Goal: Information Seeking & Learning: Learn about a topic

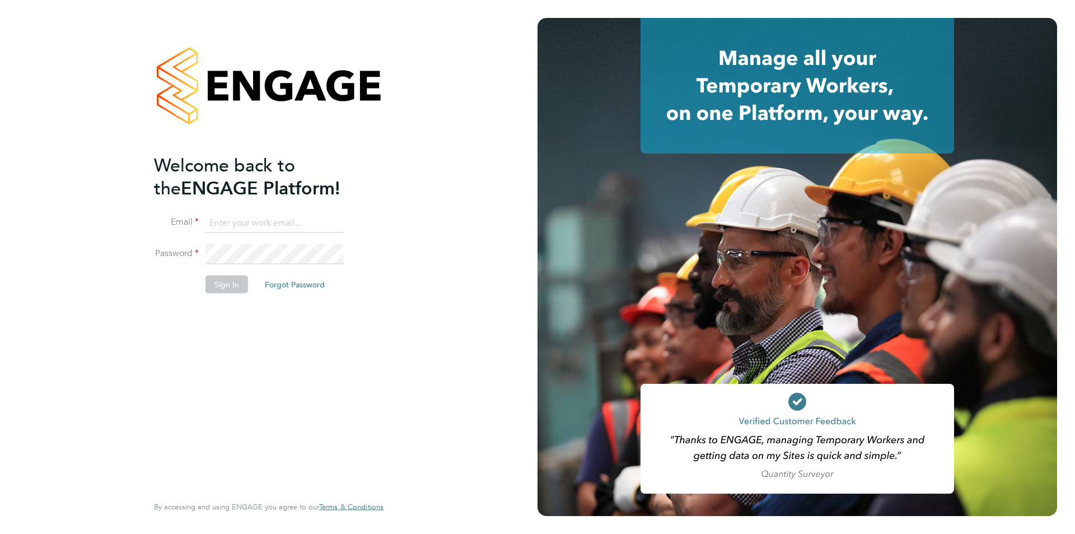
click at [254, 233] on li "Email" at bounding box center [263, 228] width 218 height 31
click at [254, 225] on input at bounding box center [274, 223] width 138 height 20
type input "christopher.taylor@ncclondon.ac.uk"
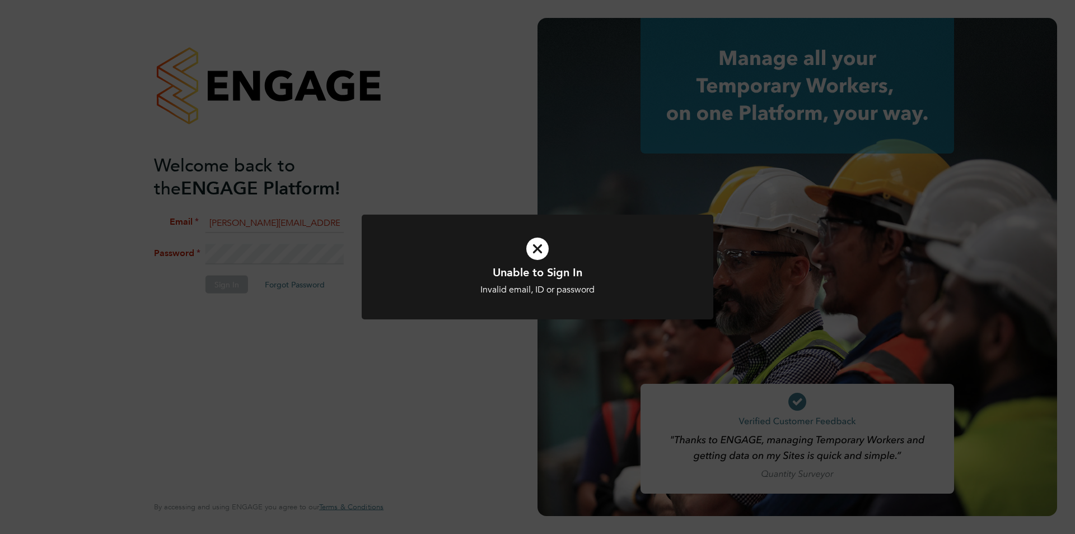
click at [544, 250] on icon at bounding box center [537, 249] width 291 height 44
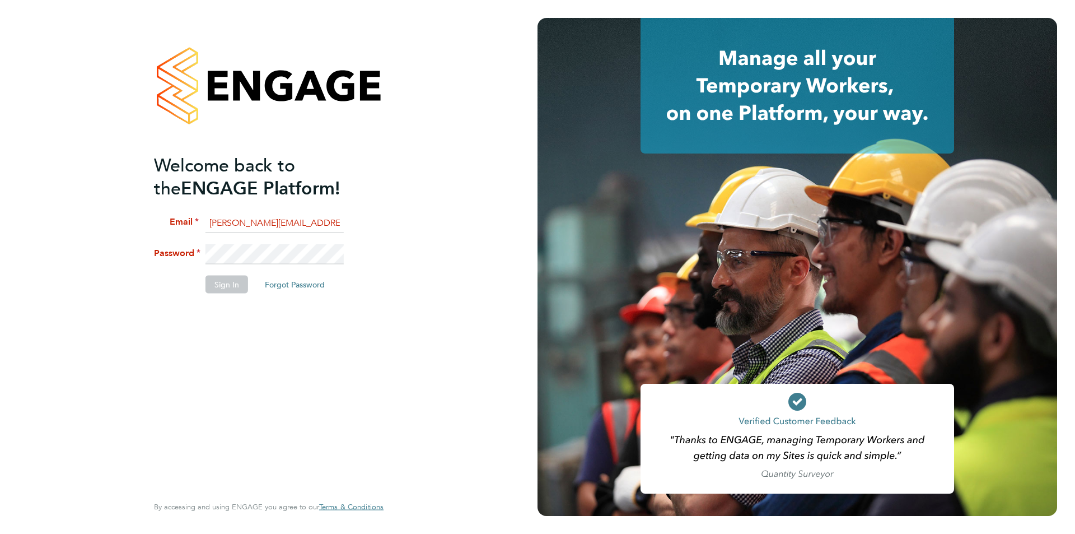
click at [174, 252] on li "Password" at bounding box center [263, 259] width 218 height 31
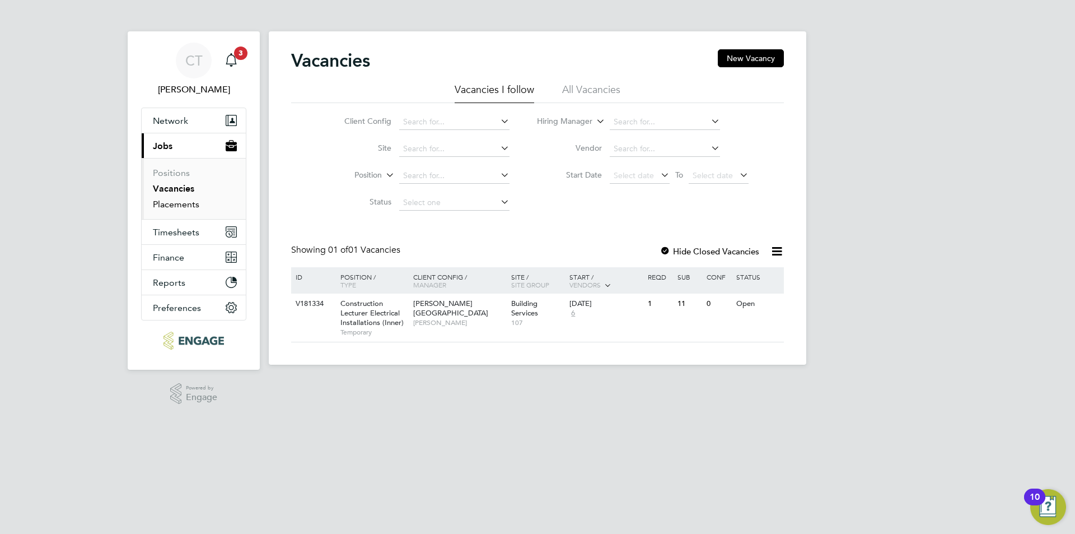
click at [176, 204] on link "Placements" at bounding box center [176, 204] width 46 height 11
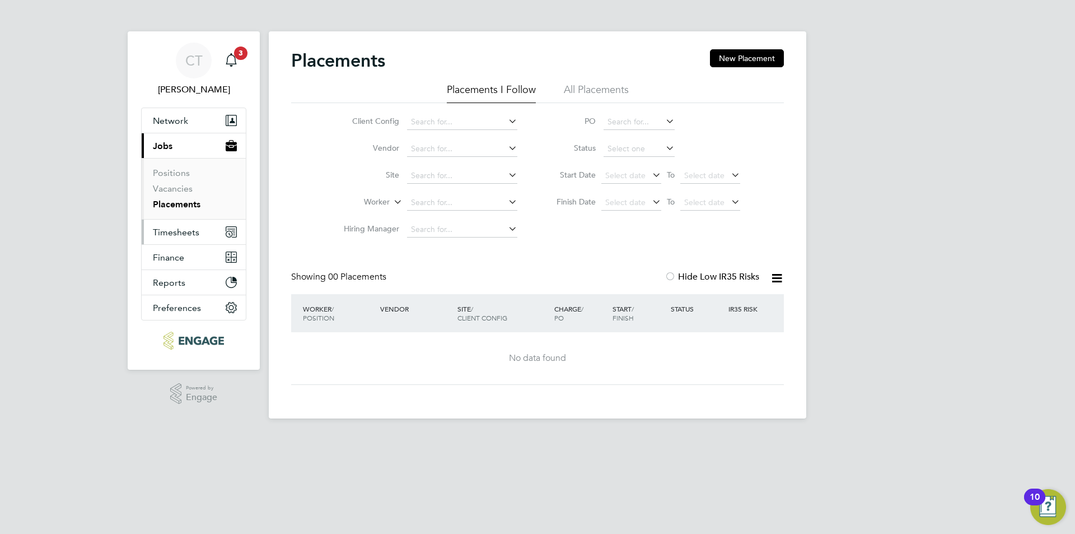
click at [173, 232] on span "Timesheets" at bounding box center [176, 232] width 46 height 11
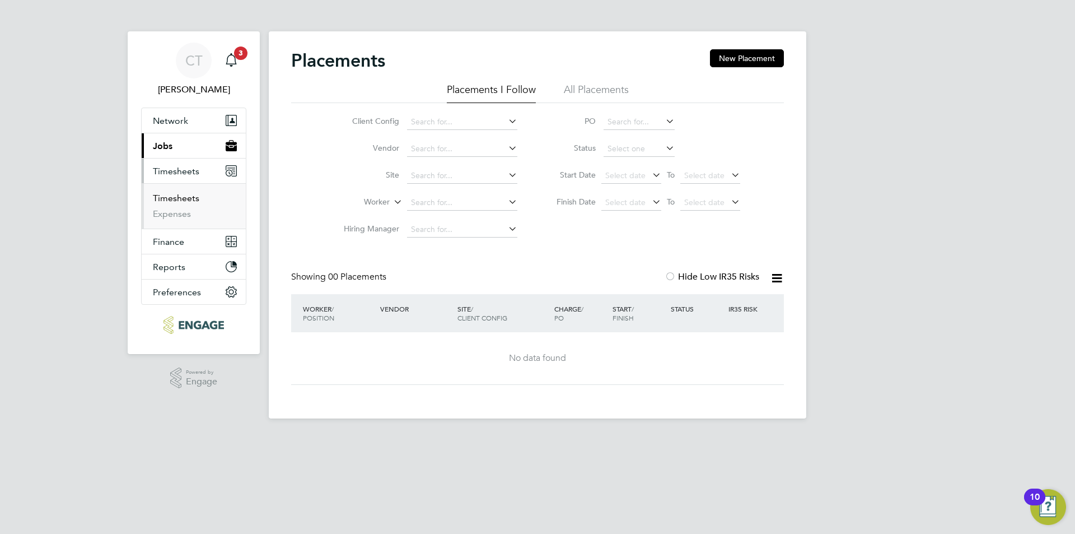
click at [182, 197] on link "Timesheets" at bounding box center [176, 198] width 46 height 11
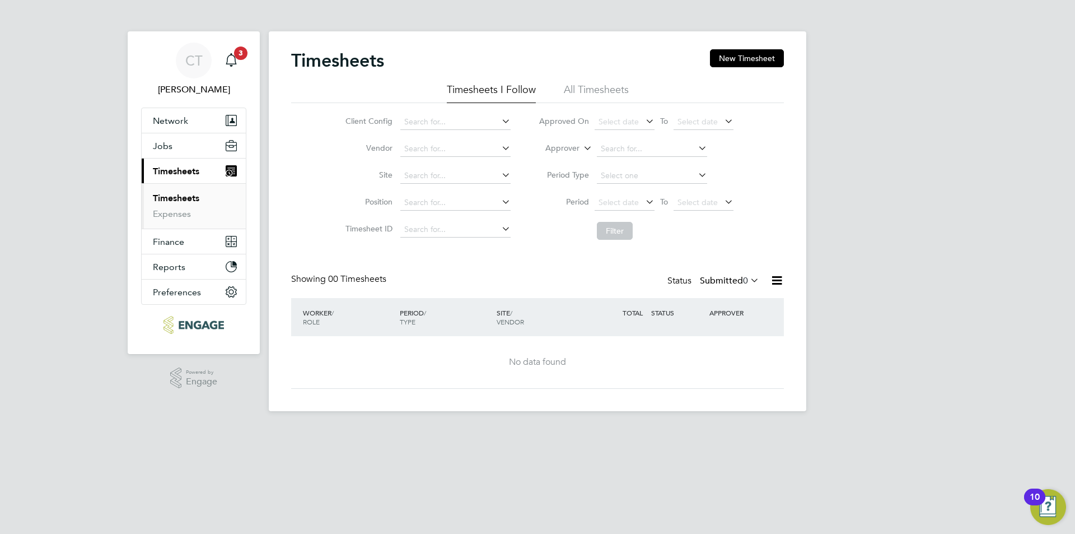
click at [600, 94] on li "All Timesheets" at bounding box center [596, 93] width 65 height 20
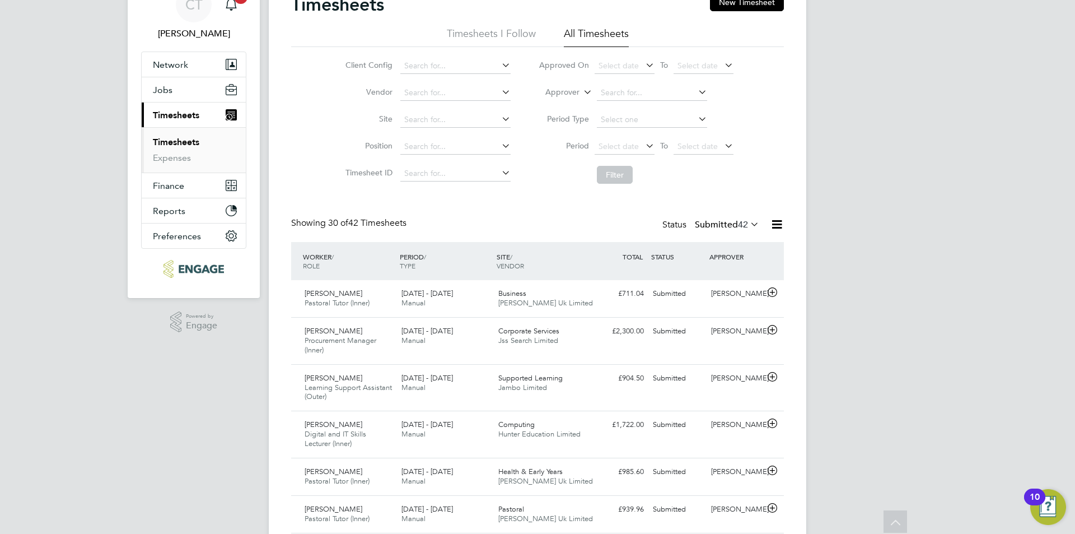
click at [498, 31] on li "Timesheets I Follow" at bounding box center [491, 37] width 89 height 20
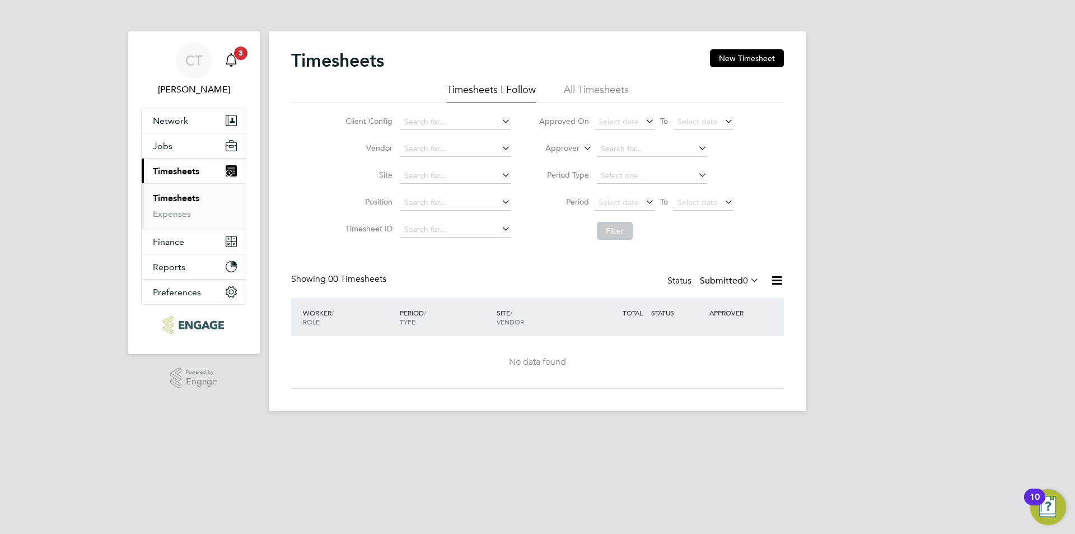
click at [233, 65] on icon "Main navigation" at bounding box center [231, 59] width 13 height 13
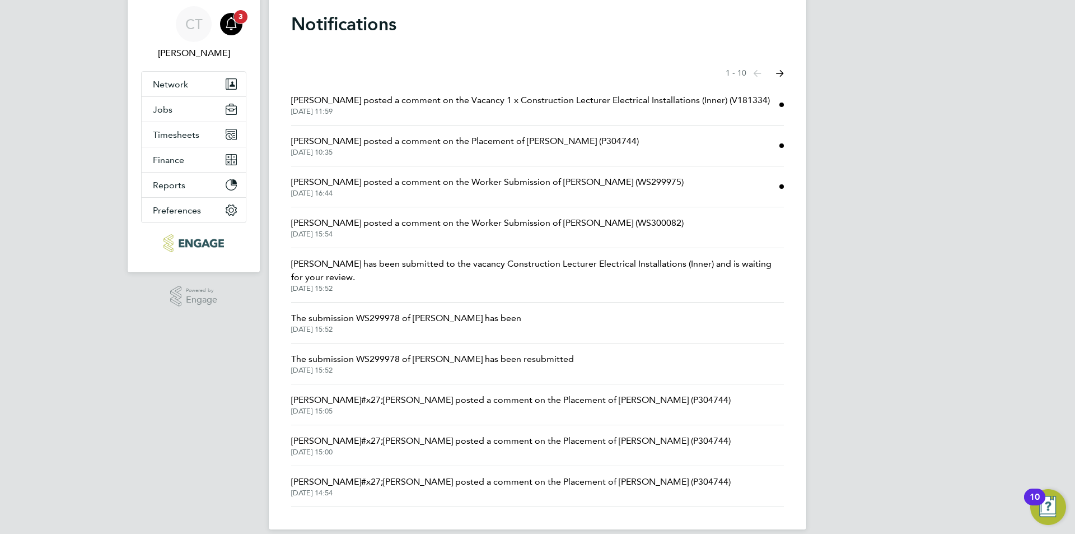
click at [239, 19] on span "3" at bounding box center [240, 16] width 13 height 13
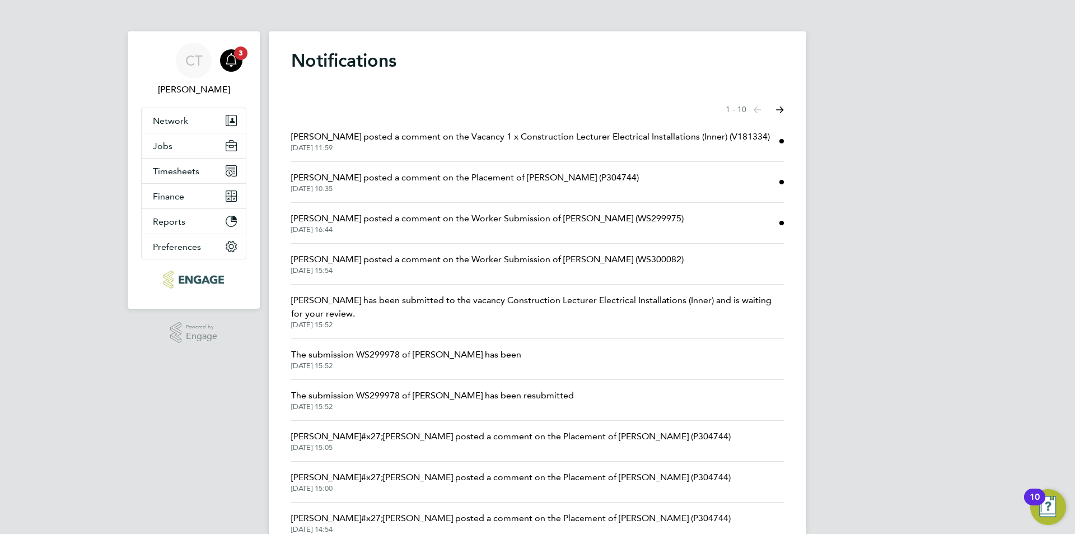
click at [44, 282] on div "CT Christopher Taylor Notifications 3 Applications: Network Sites Workers Jobs …" at bounding box center [537, 291] width 1075 height 583
click at [184, 165] on button "Timesheets" at bounding box center [194, 170] width 104 height 25
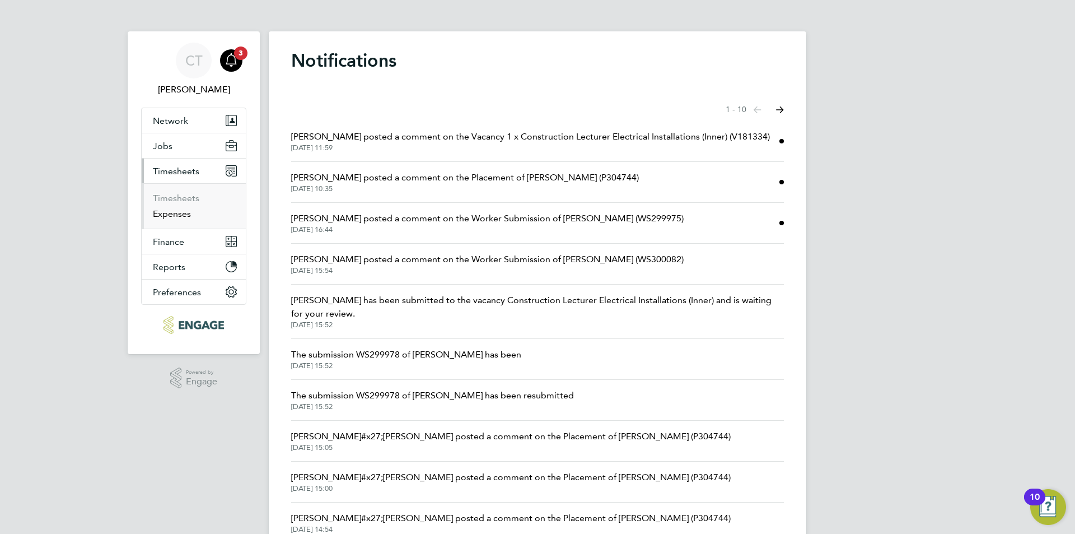
click at [170, 212] on link "Expenses" at bounding box center [172, 213] width 38 height 11
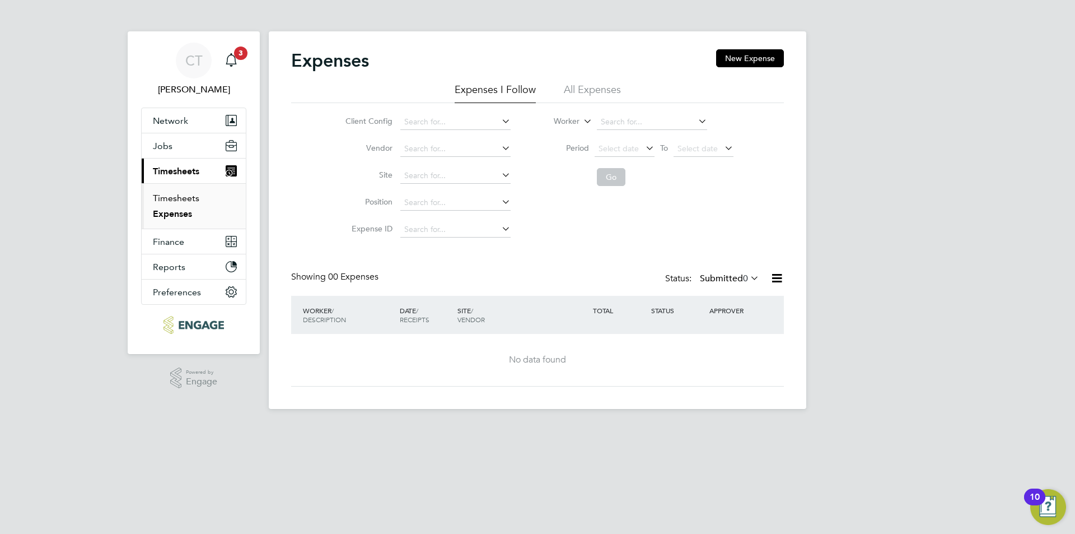
click at [184, 197] on link "Timesheets" at bounding box center [176, 198] width 46 height 11
click at [93, 148] on div "CT Christopher Taylor Notifications 3 Applications: Network Sites Workers Jobs …" at bounding box center [537, 214] width 1075 height 429
click at [230, 64] on icon "Main navigation" at bounding box center [231, 58] width 11 height 11
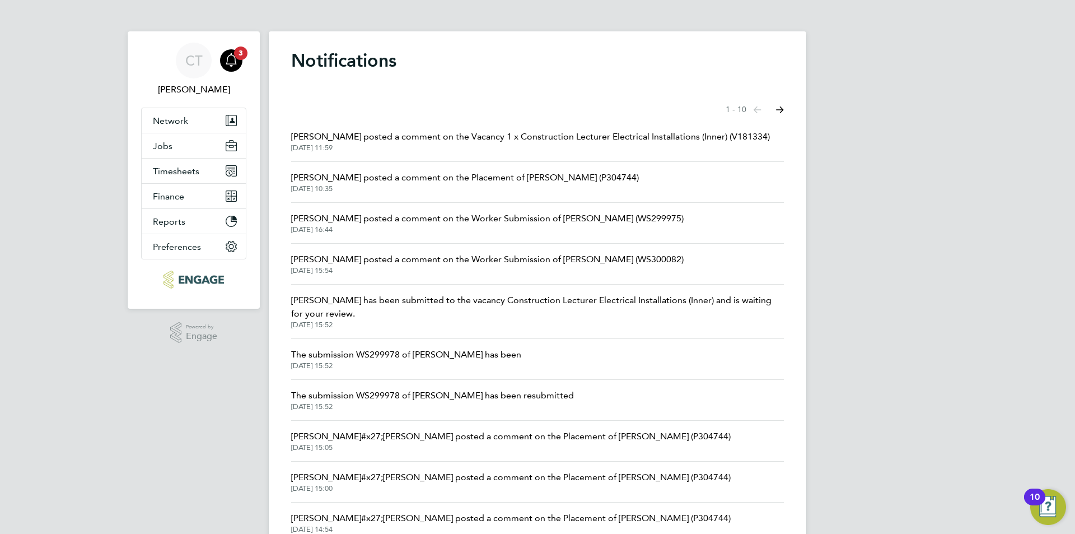
click at [779, 111] on icon "Select page of notifications list" at bounding box center [780, 109] width 8 height 7
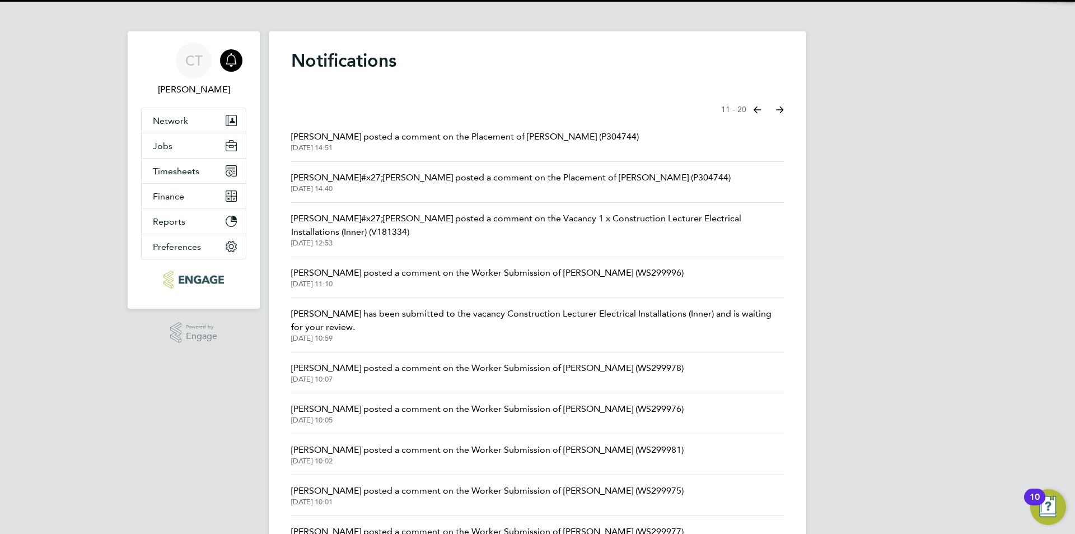
click at [759, 109] on icon "Select page of notifications list" at bounding box center [758, 109] width 8 height 7
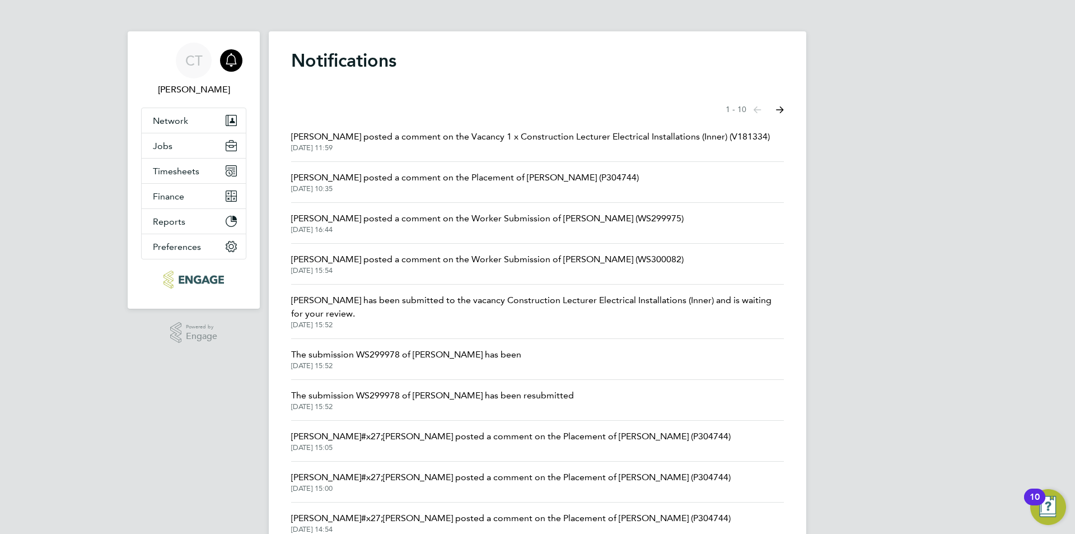
click at [128, 110] on app-nav-sections-wrapper "CT Christopher Taylor Notifications Applications: Network Sites Workers Jobs Po…" at bounding box center [194, 169] width 132 height 277
click at [183, 148] on button "Jobs" at bounding box center [194, 145] width 104 height 25
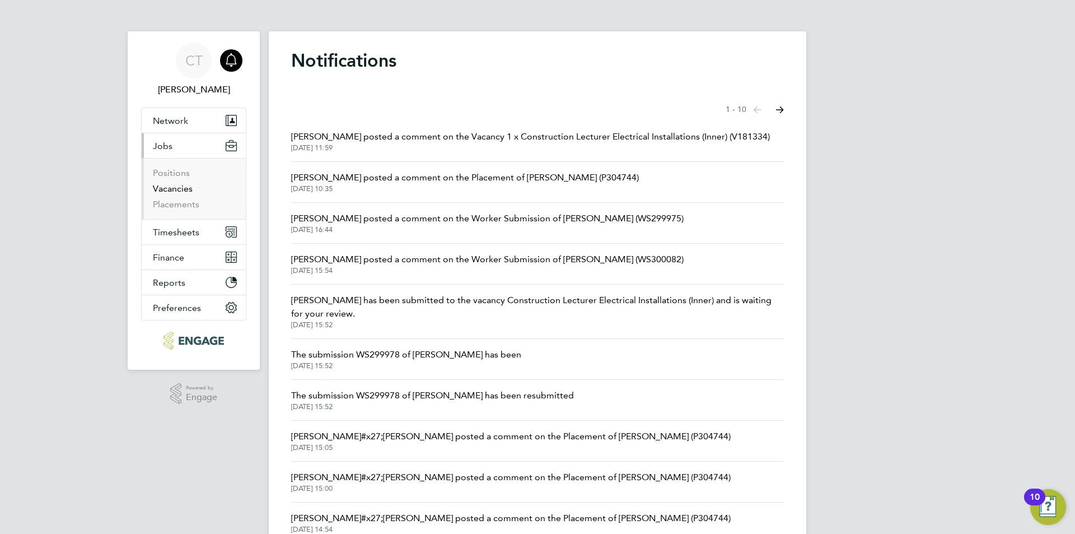
click at [166, 190] on link "Vacancies" at bounding box center [173, 188] width 40 height 11
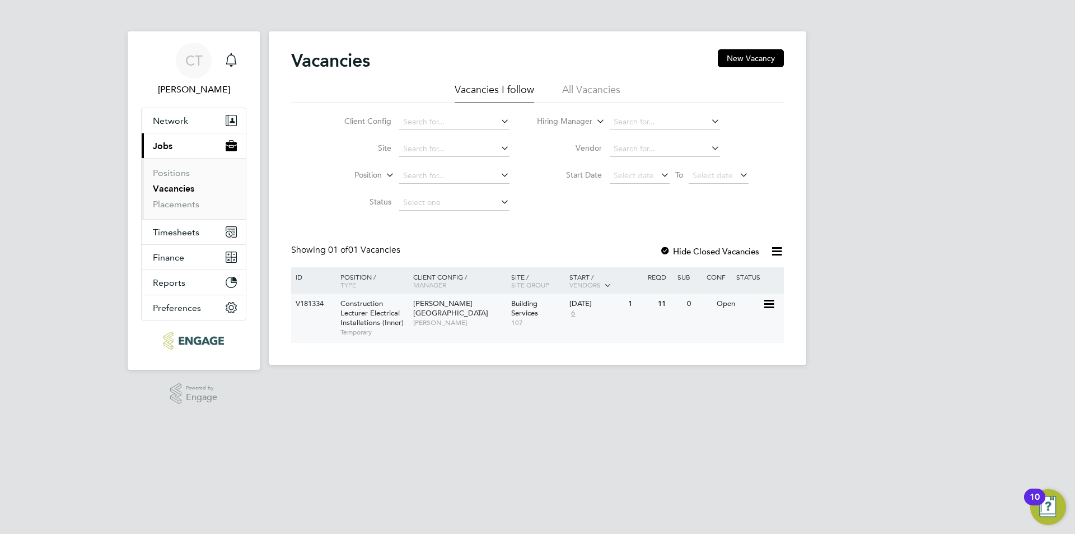
click at [364, 314] on span "Construction Lecturer Electrical Installations (Inner)" at bounding box center [371, 312] width 63 height 29
